Goal: Browse casually: Explore the website without a specific task or goal

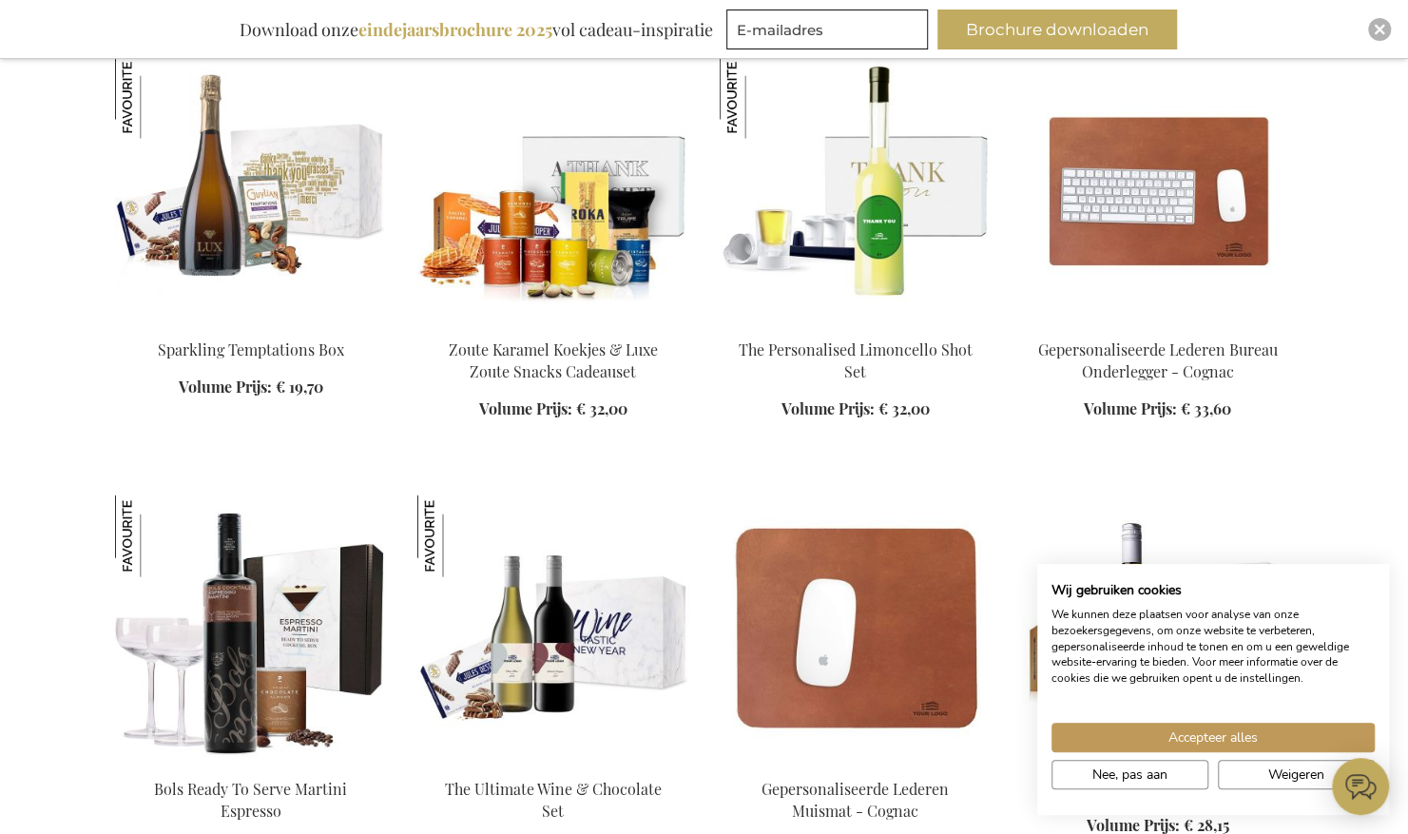
scroll to position [2212, 0]
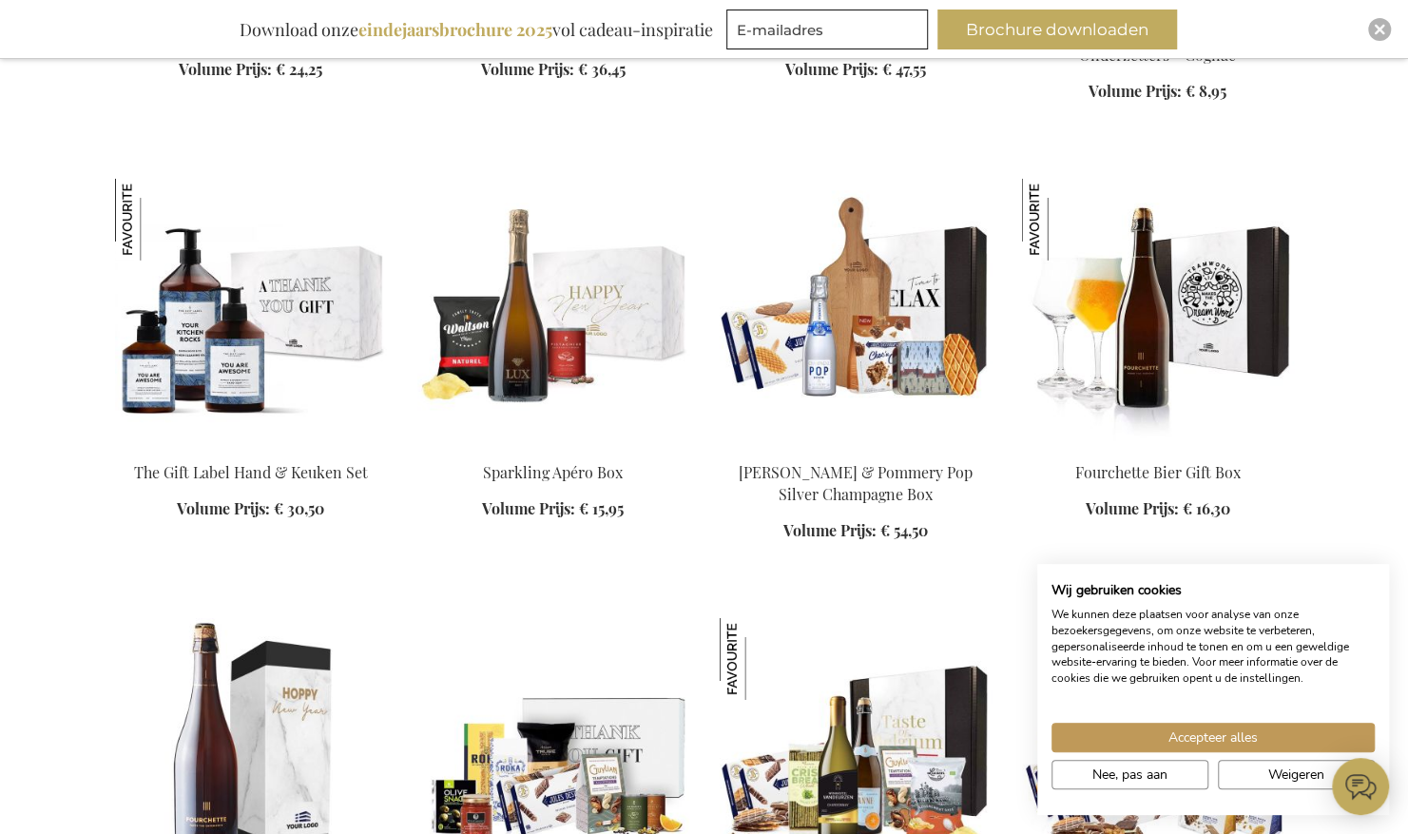
scroll to position [3415, 0]
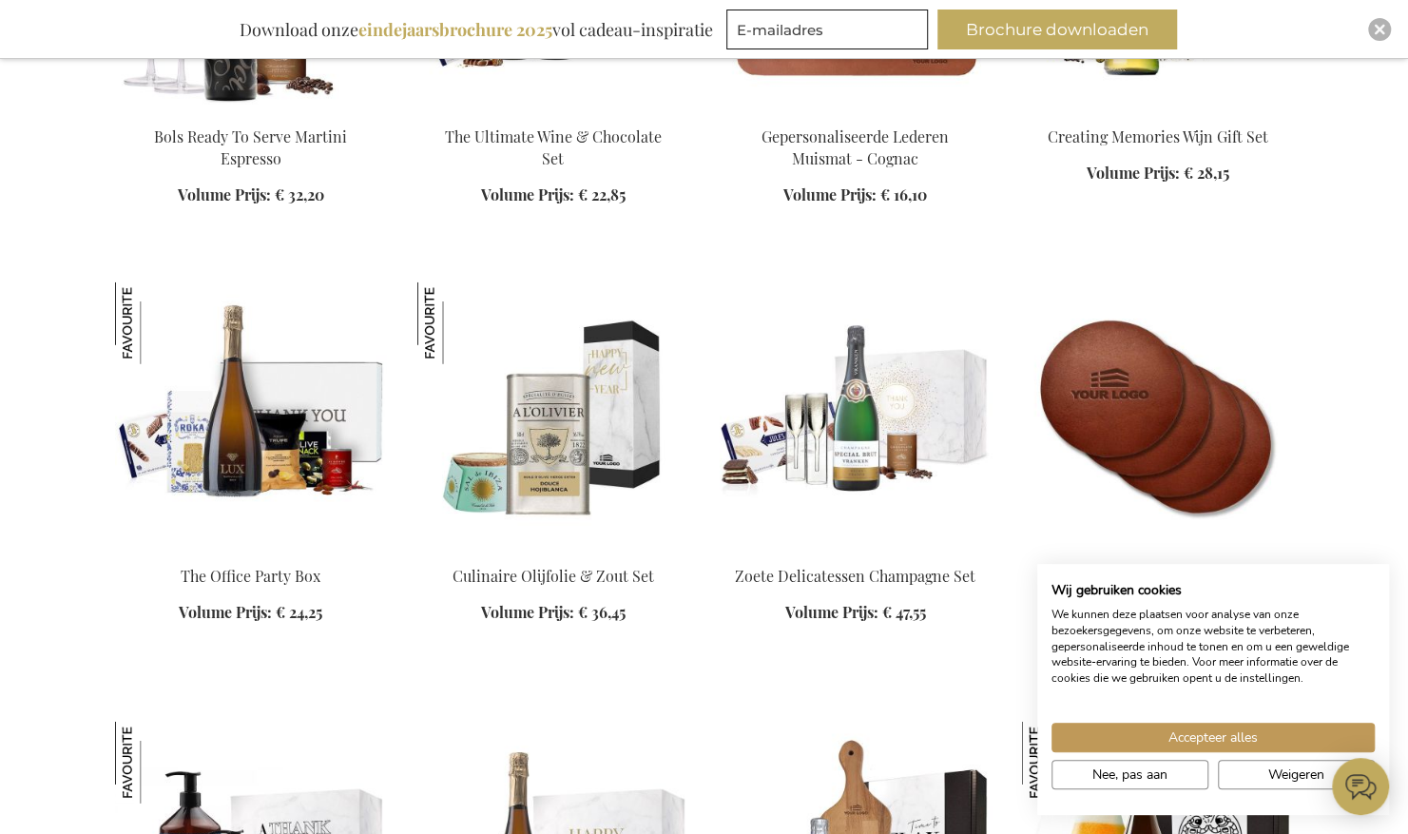
scroll to position [2873, 0]
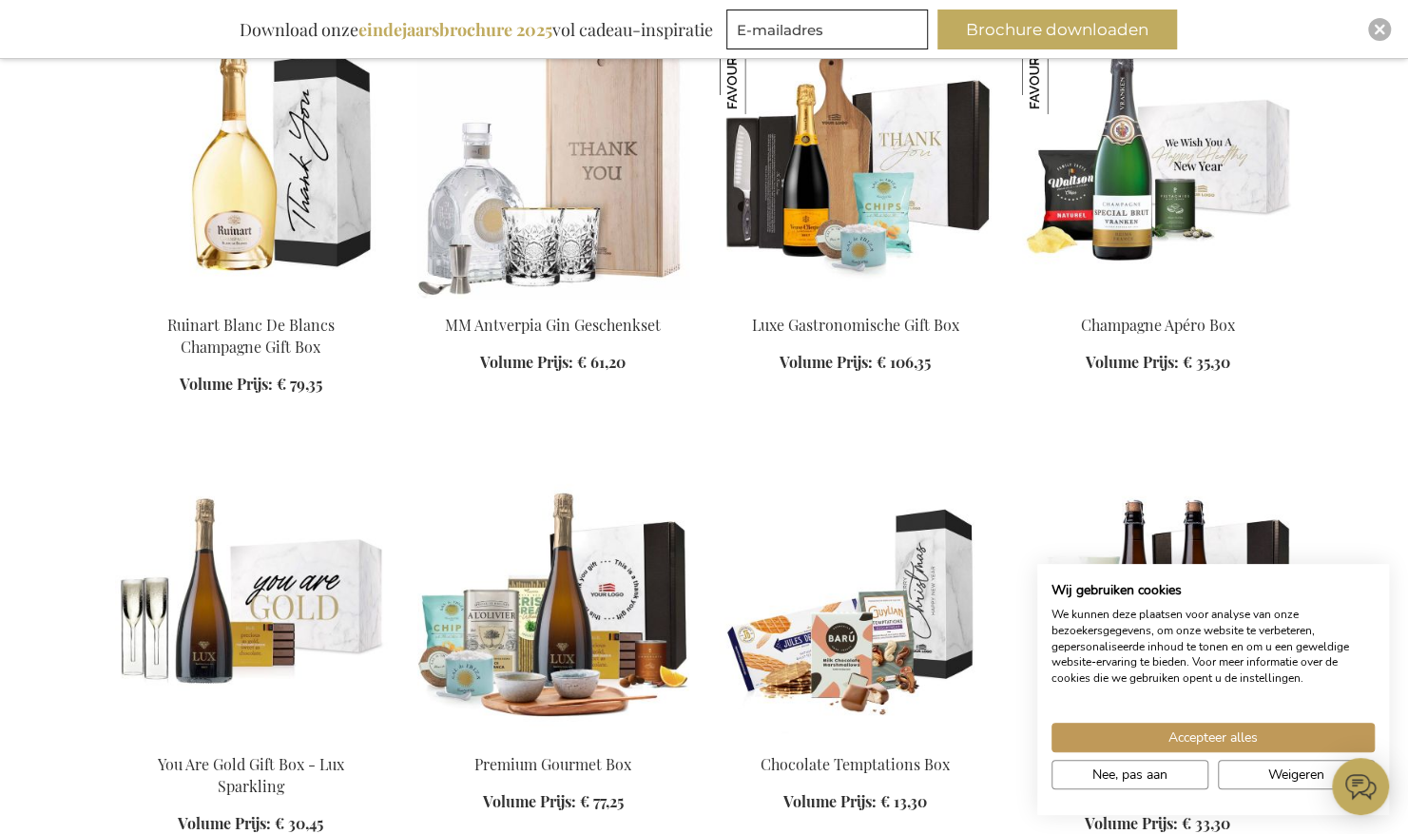
scroll to position [4556, 0]
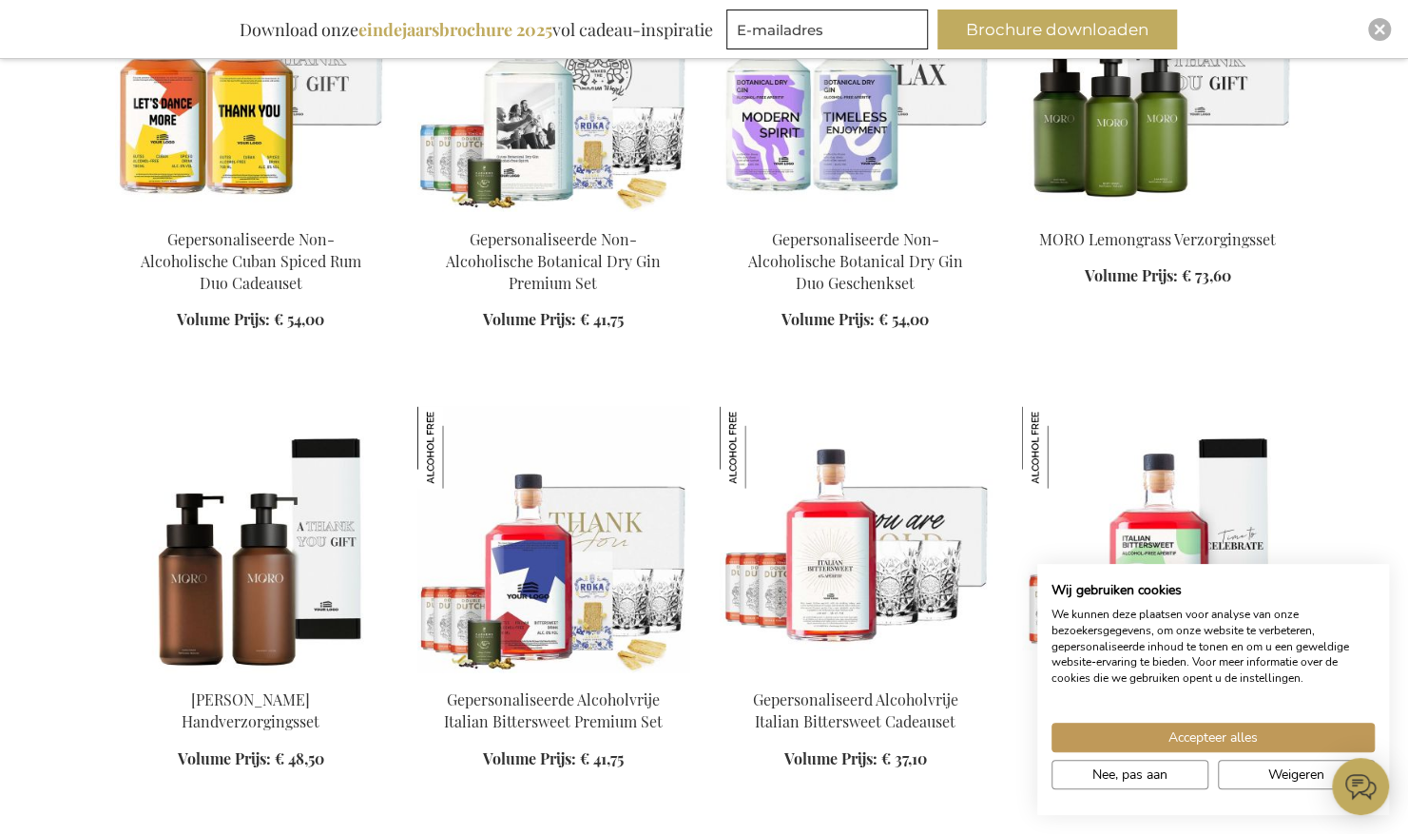
scroll to position [6351, 0]
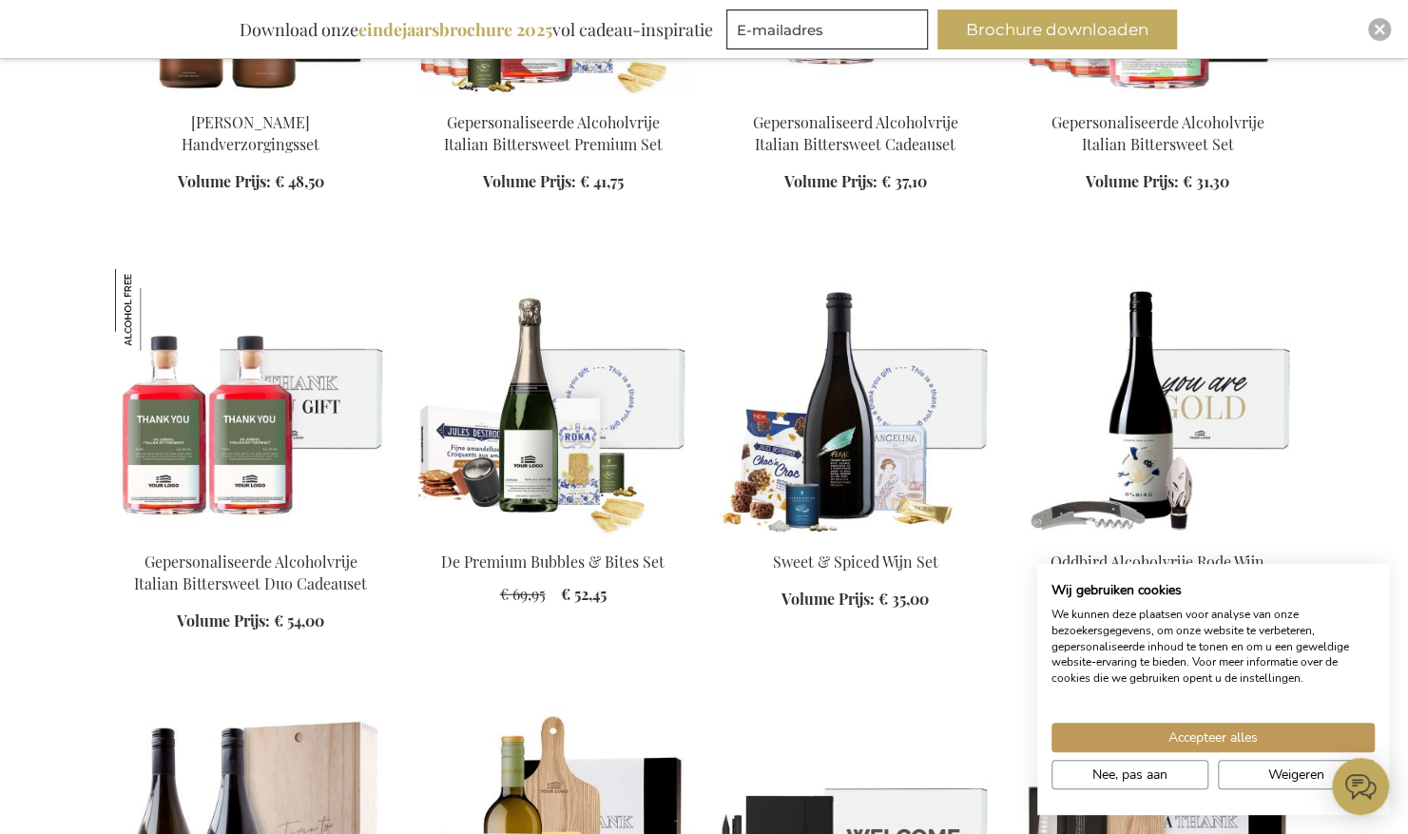
scroll to position [6888, 0]
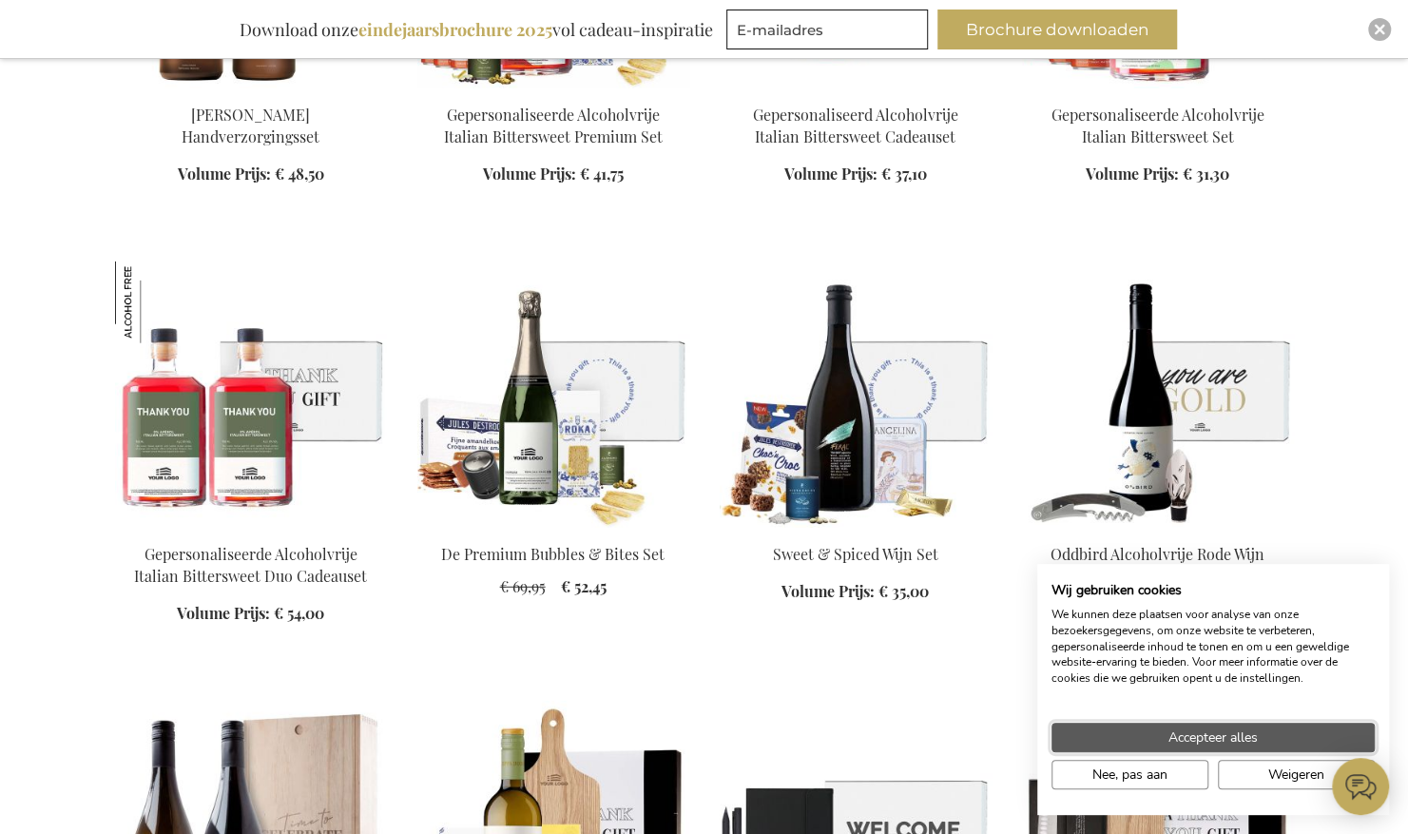
click at [1198, 738] on span "Accepteer alles" at bounding box center [1213, 737] width 89 height 20
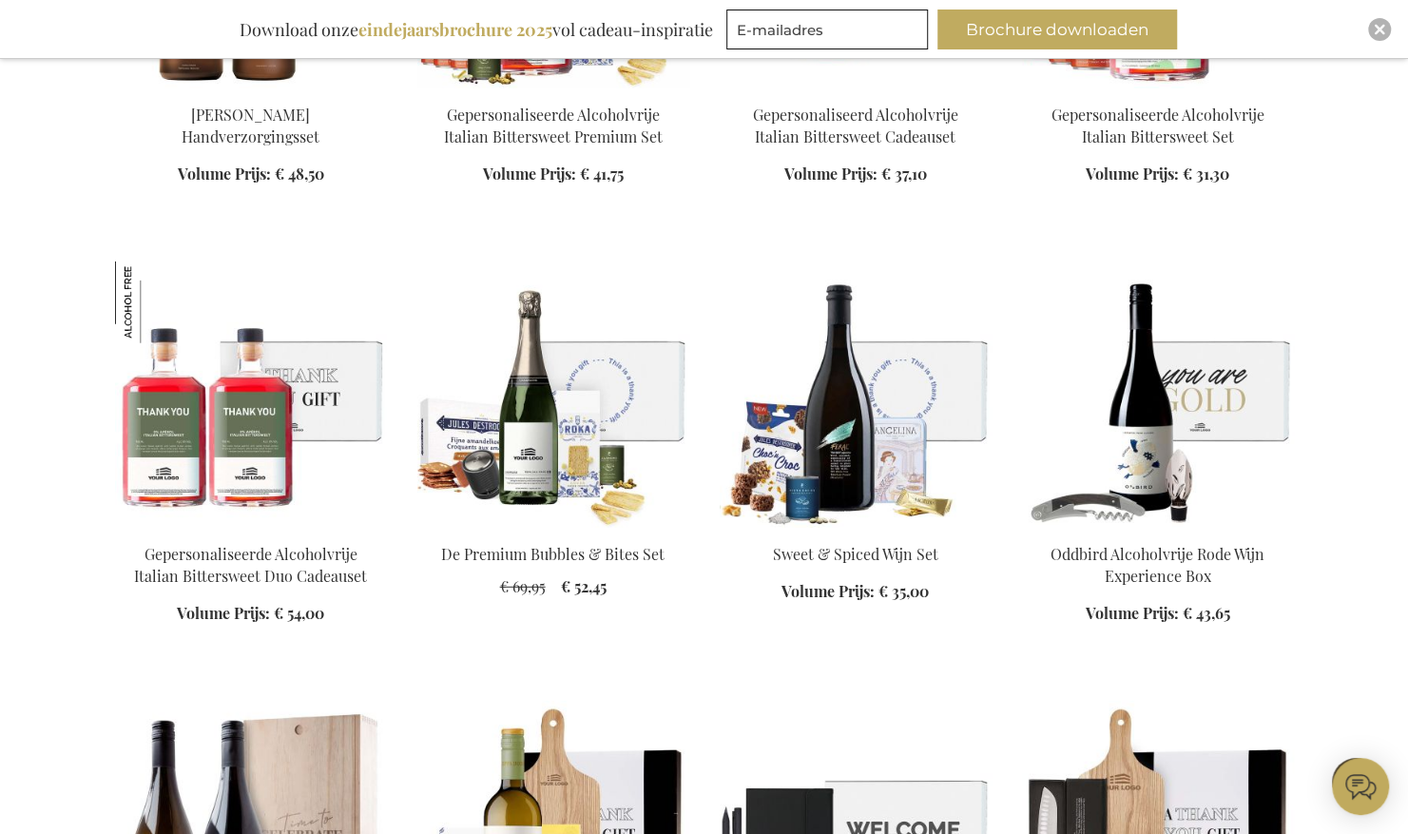
scroll to position [7377, 0]
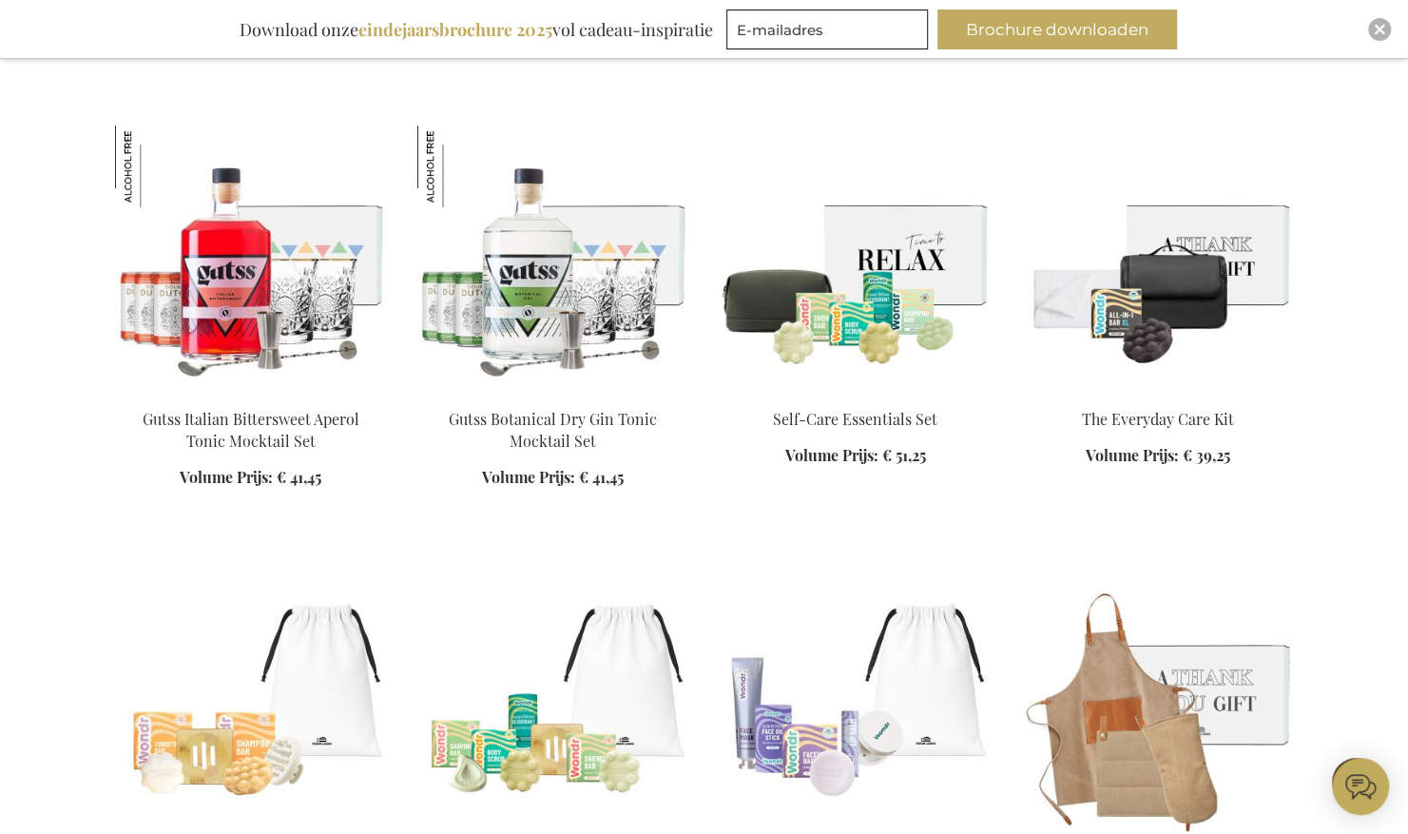
scroll to position [8769, 0]
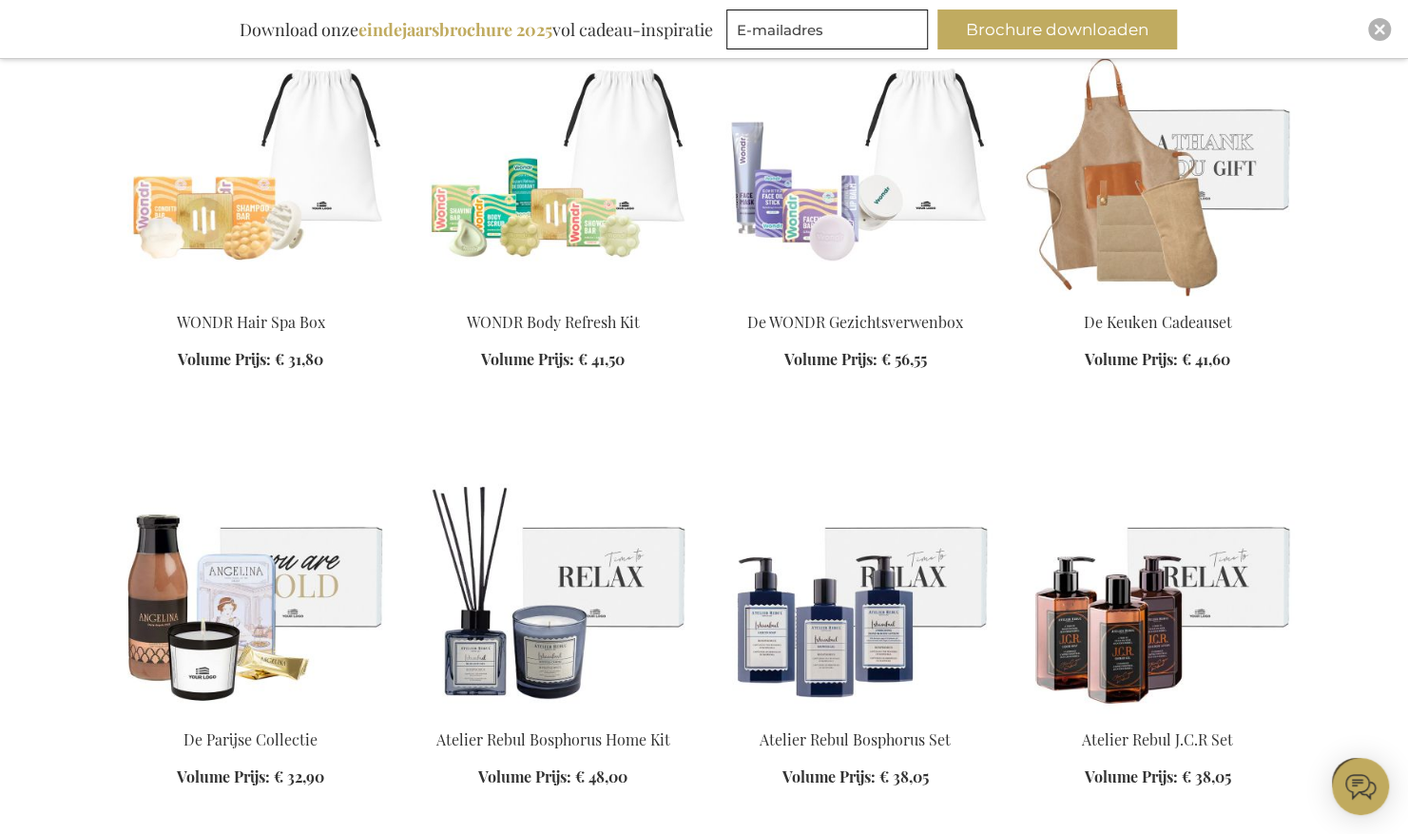
scroll to position [9352, 0]
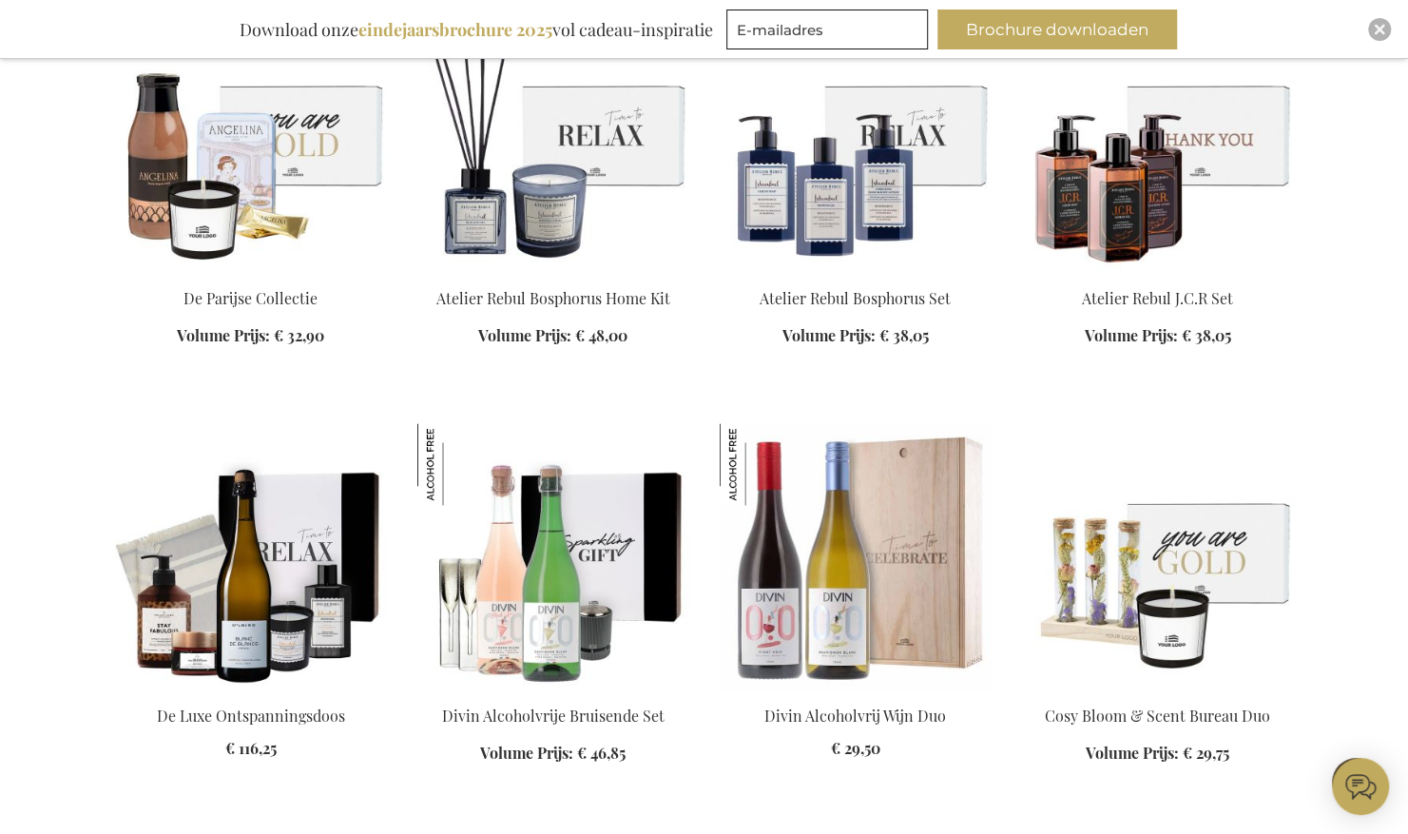
scroll to position [9813, 0]
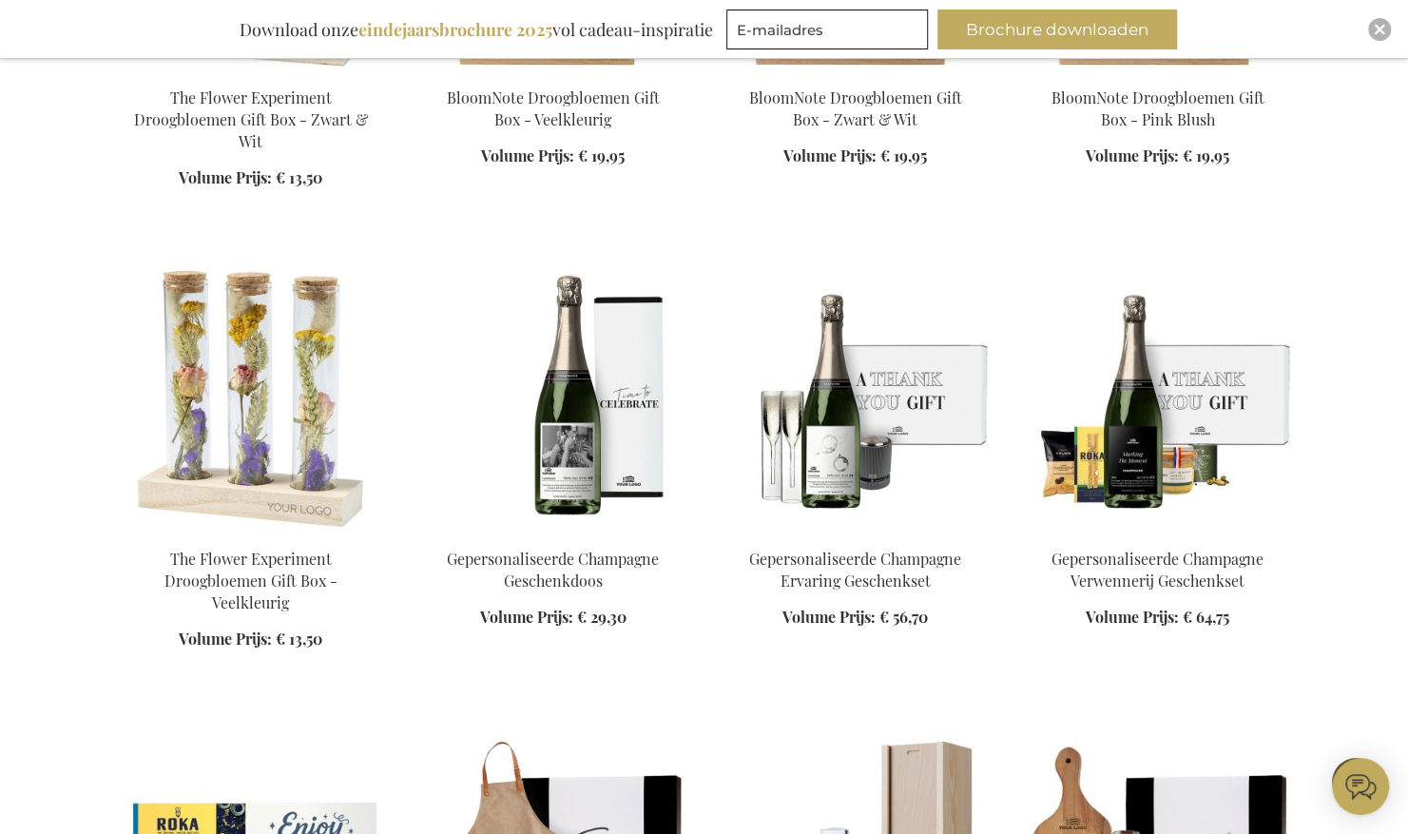
scroll to position [11719, 0]
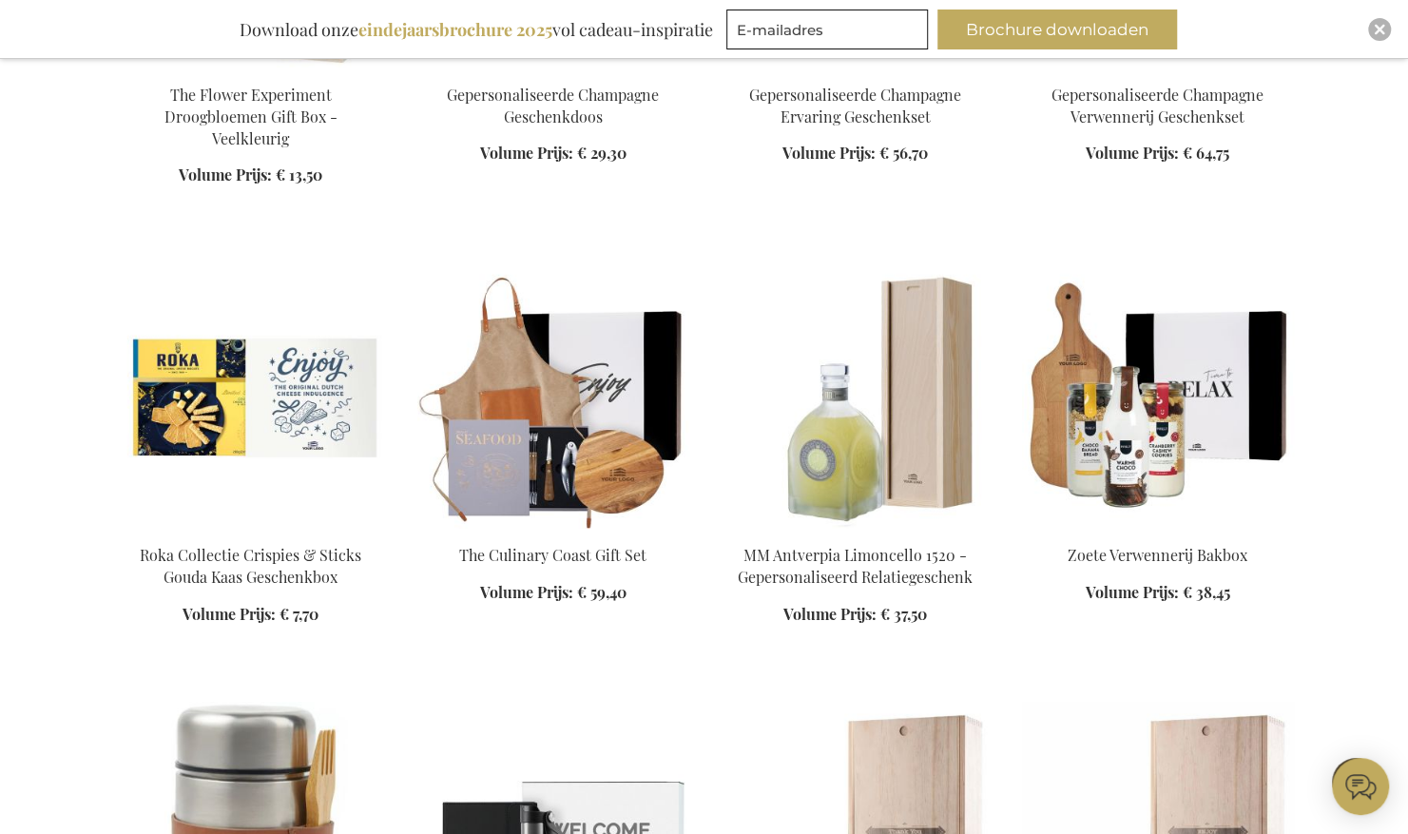
scroll to position [11687, 0]
